Goal: Information Seeking & Learning: Learn about a topic

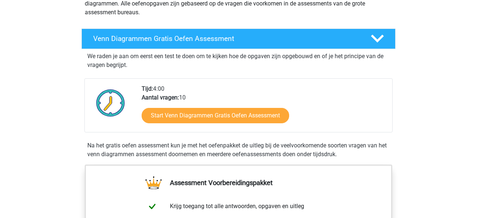
scroll to position [103, 0]
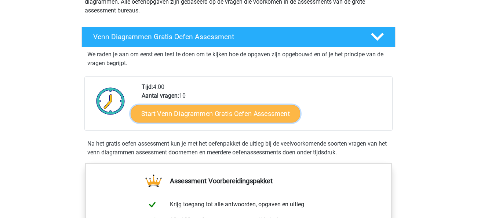
click at [195, 115] on link "Start Venn Diagrammen Gratis Oefen Assessment" at bounding box center [214, 114] width 169 height 18
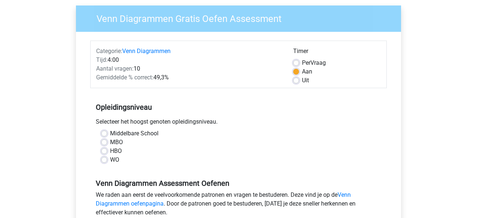
scroll to position [55, 0]
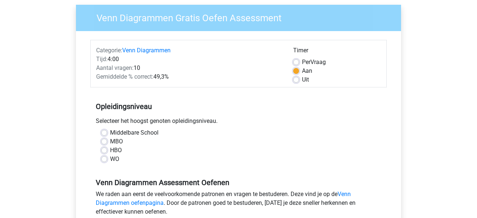
click at [301, 79] on div "Uit" at bounding box center [337, 80] width 88 height 9
click at [302, 79] on label "Uit" at bounding box center [305, 80] width 7 height 9
click at [298, 79] on input "Uit" at bounding box center [296, 79] width 6 height 7
radio input "true"
click at [110, 159] on label "WO" at bounding box center [114, 159] width 9 height 9
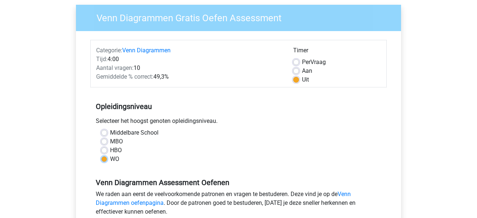
click at [105, 159] on input "WO" at bounding box center [104, 158] width 6 height 7
radio input "true"
click at [110, 133] on label "Middelbare School" at bounding box center [134, 133] width 48 height 9
click at [105, 133] on input "Middelbare School" at bounding box center [104, 132] width 6 height 7
radio input "true"
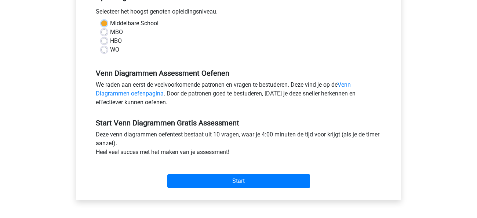
scroll to position [169, 0]
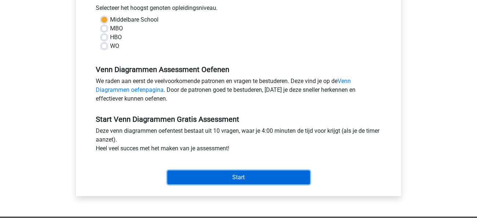
click at [211, 176] on input "Start" at bounding box center [238, 178] width 143 height 14
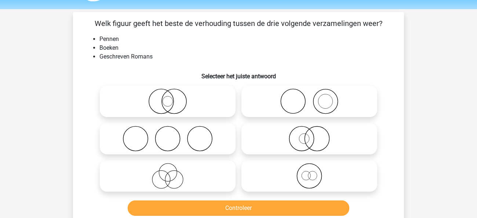
scroll to position [22, 0]
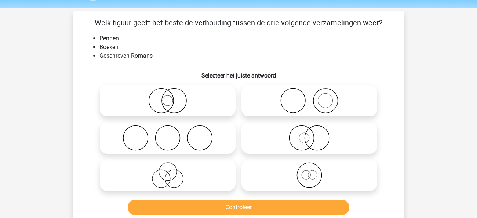
click at [300, 110] on circle at bounding box center [292, 101] width 25 height 25
click at [309, 97] on input "radio" at bounding box center [311, 94] width 5 height 5
radio input "true"
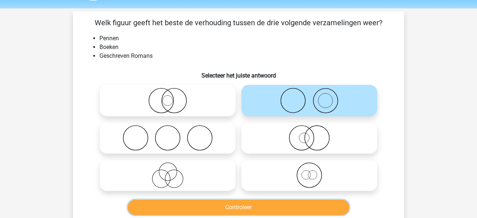
click at [249, 207] on button "Controleer" at bounding box center [239, 207] width 222 height 15
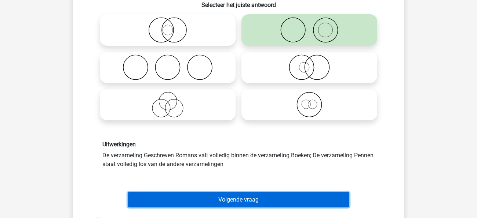
click at [249, 207] on button "Volgende vraag" at bounding box center [239, 199] width 222 height 15
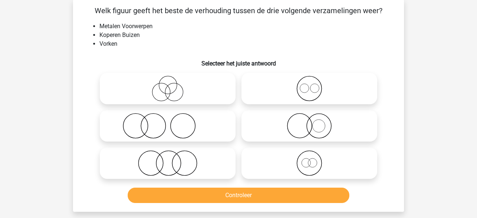
scroll to position [34, 0]
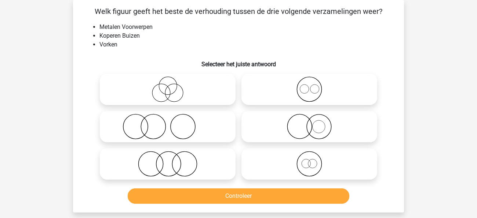
click at [301, 91] on icon at bounding box center [309, 90] width 130 height 26
click at [309, 86] on input "radio" at bounding box center [311, 83] width 5 height 5
radio input "true"
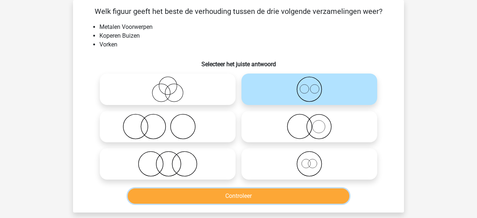
click at [262, 194] on button "Controleer" at bounding box center [239, 196] width 222 height 15
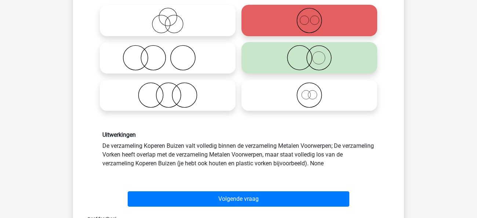
scroll to position [103, 0]
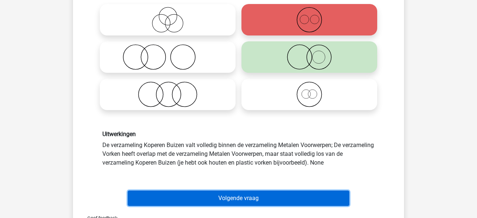
click at [262, 194] on button "Volgende vraag" at bounding box center [239, 198] width 222 height 15
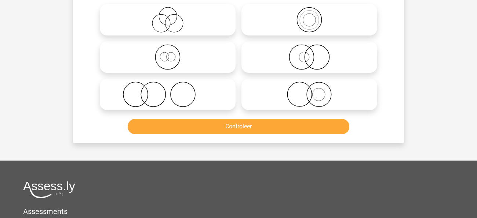
scroll to position [34, 0]
